Goal: Find specific page/section: Find specific page/section

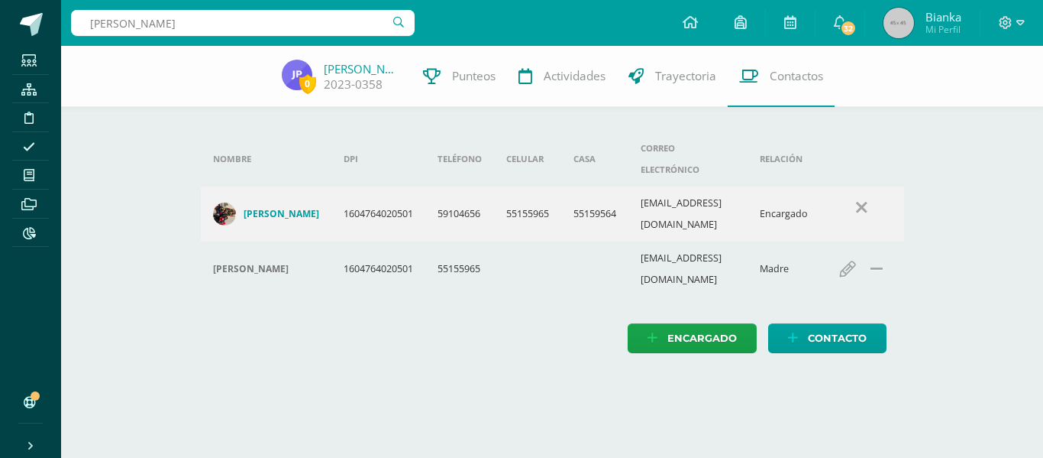
type input "Santiago estrada"
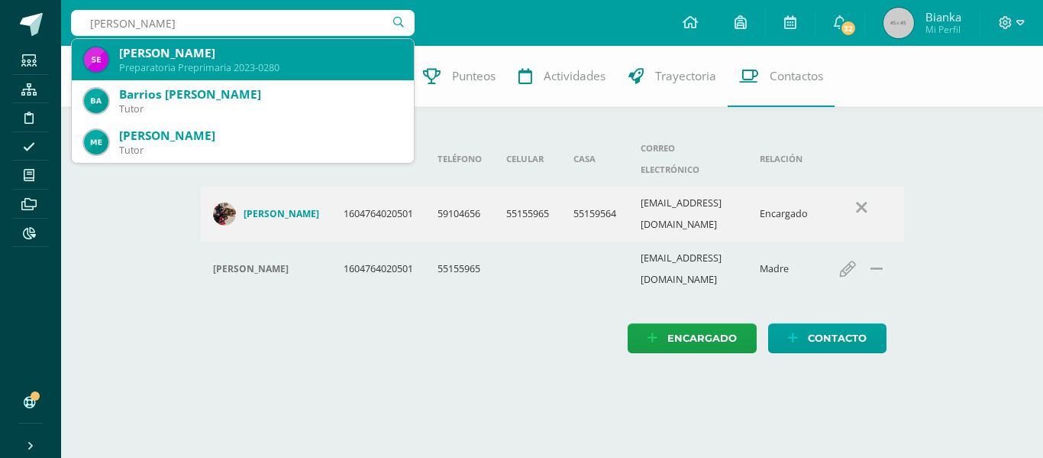
click at [193, 53] on div "[PERSON_NAME]" at bounding box center [260, 53] width 283 height 16
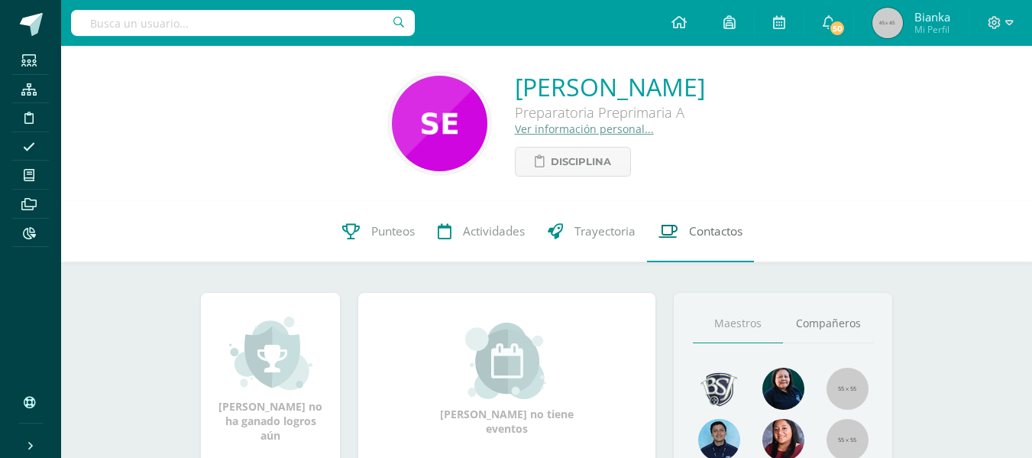
click at [700, 231] on span "Contactos" at bounding box center [715, 231] width 53 height 16
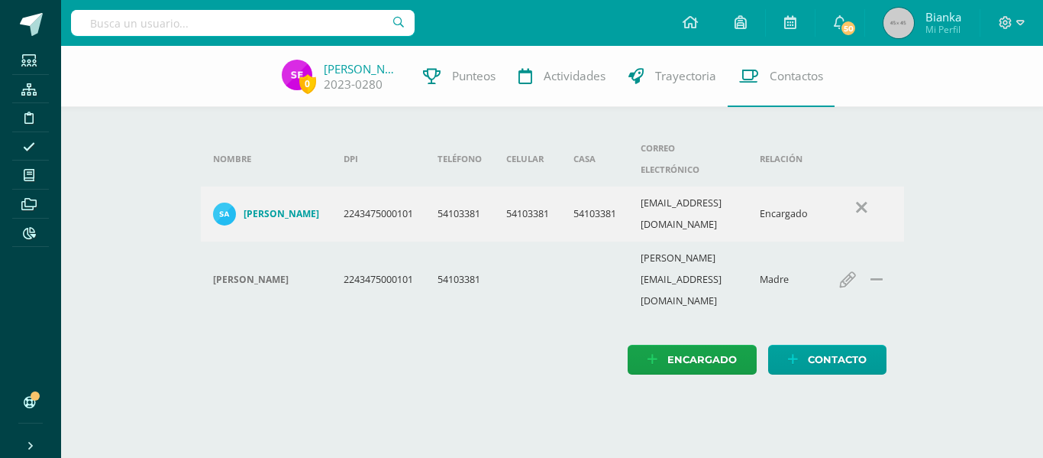
click at [181, 20] on input "text" at bounding box center [243, 23] width 344 height 26
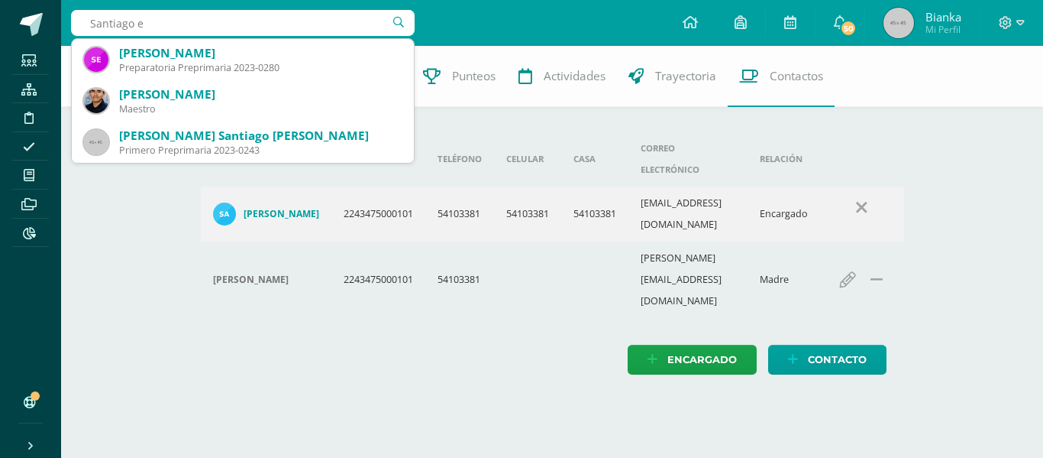
type input "Santiago e"
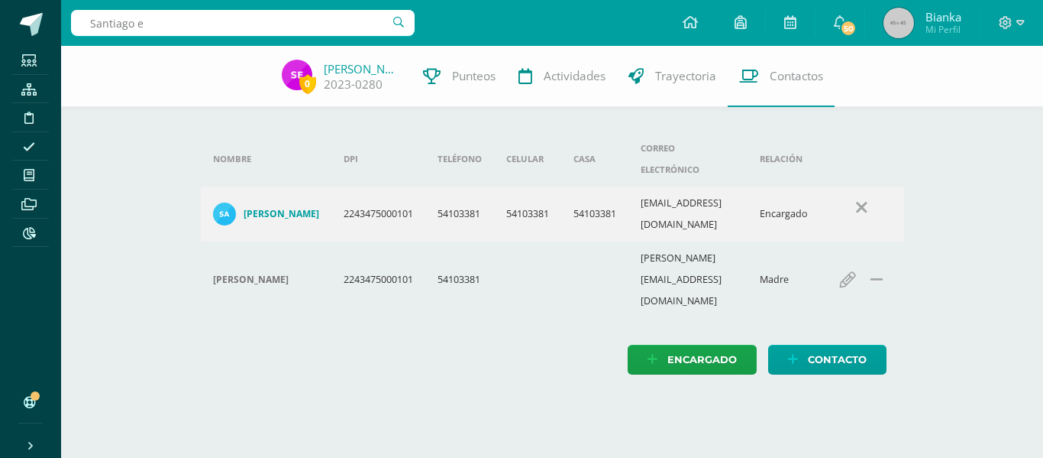
click at [135, 282] on div "0 Santiago Estrada 2023-0280 Punteos Actividades Trayectoria Contactos Agrega u…" at bounding box center [552, 225] width 982 height 359
